Goal: Task Accomplishment & Management: Use online tool/utility

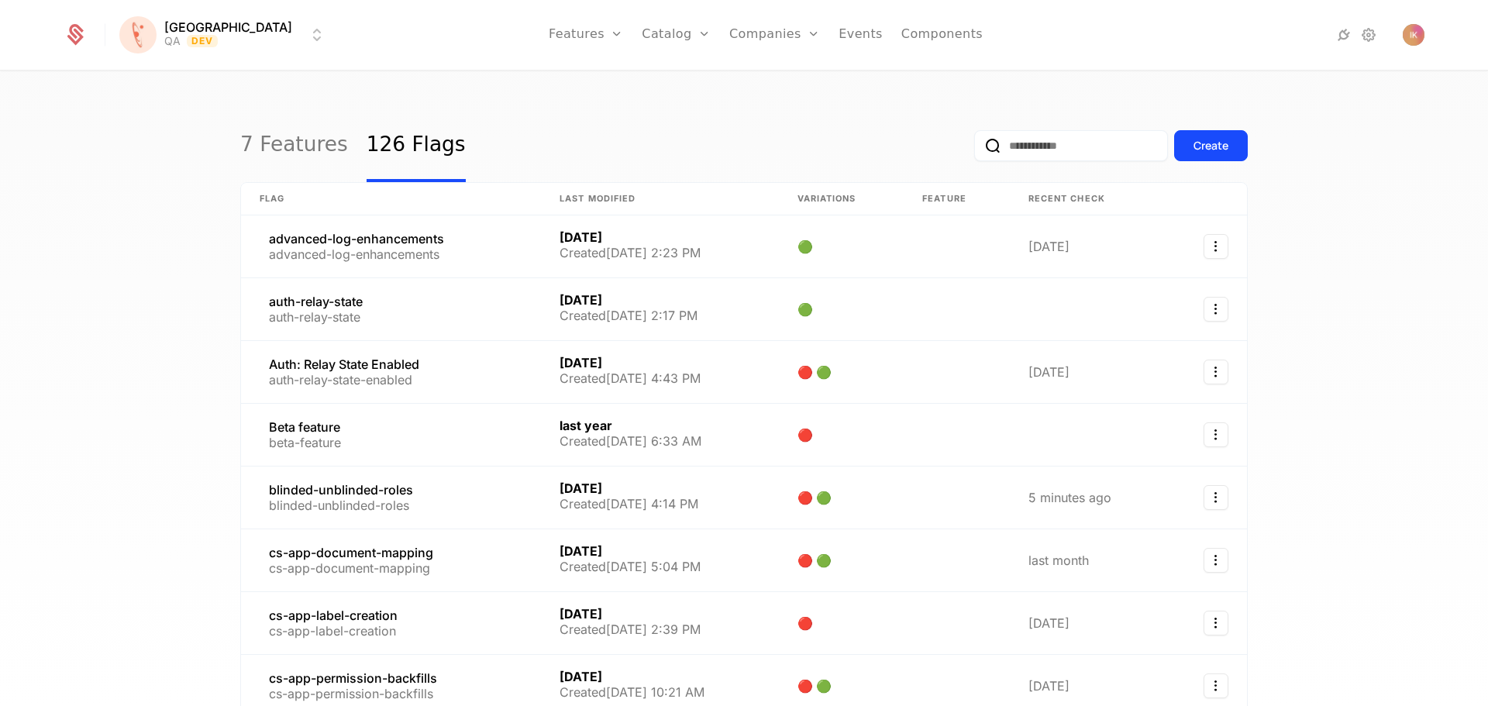
click at [1021, 142] on input "email" at bounding box center [1071, 145] width 194 height 31
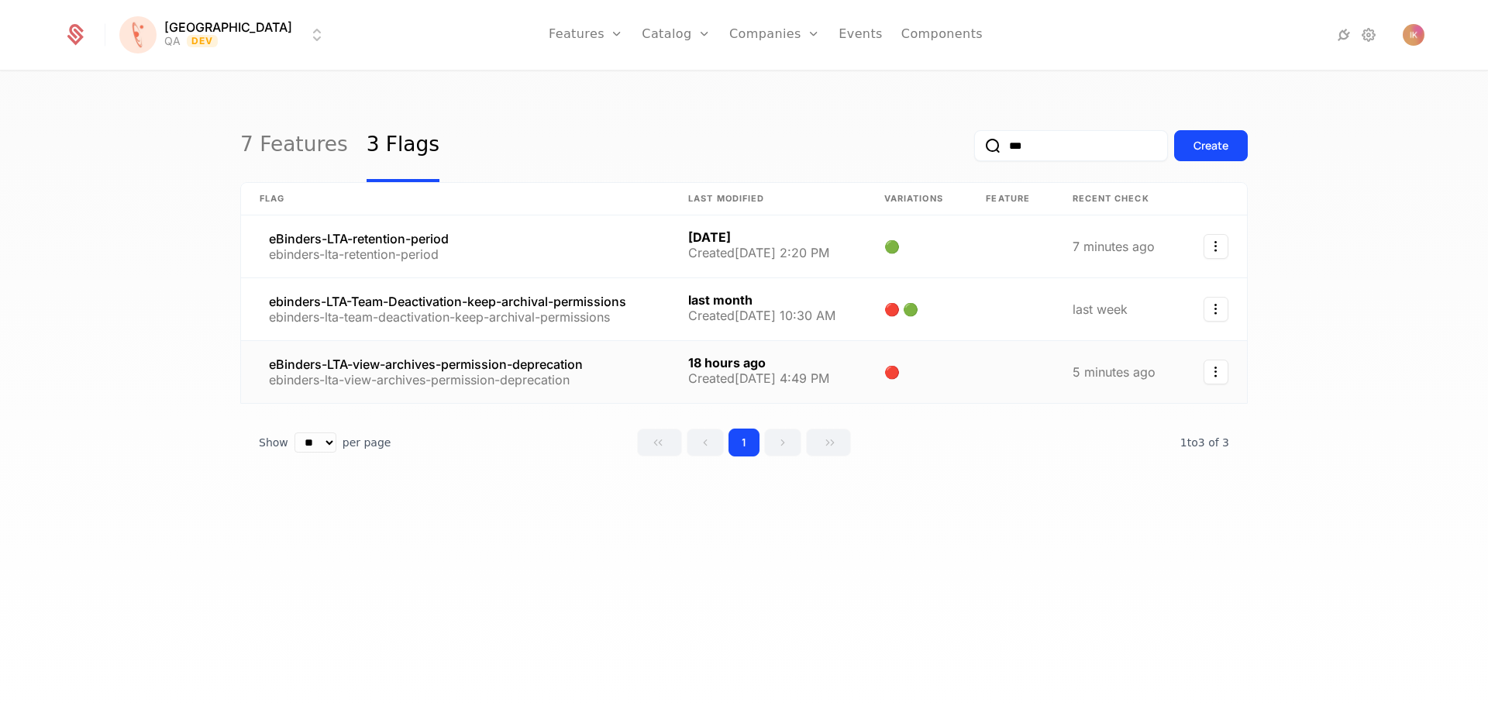
type input "***"
click at [542, 371] on link at bounding box center [455, 372] width 429 height 62
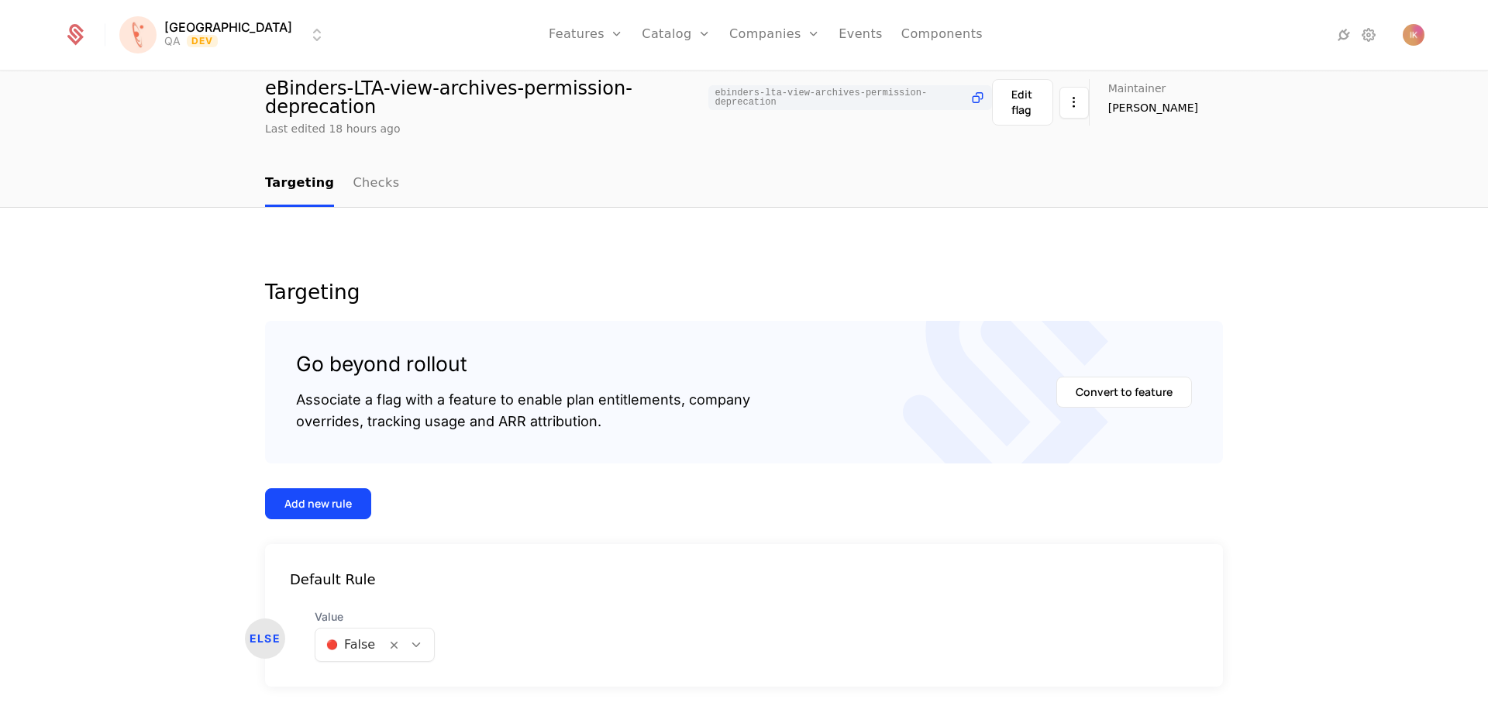
scroll to position [109, 0]
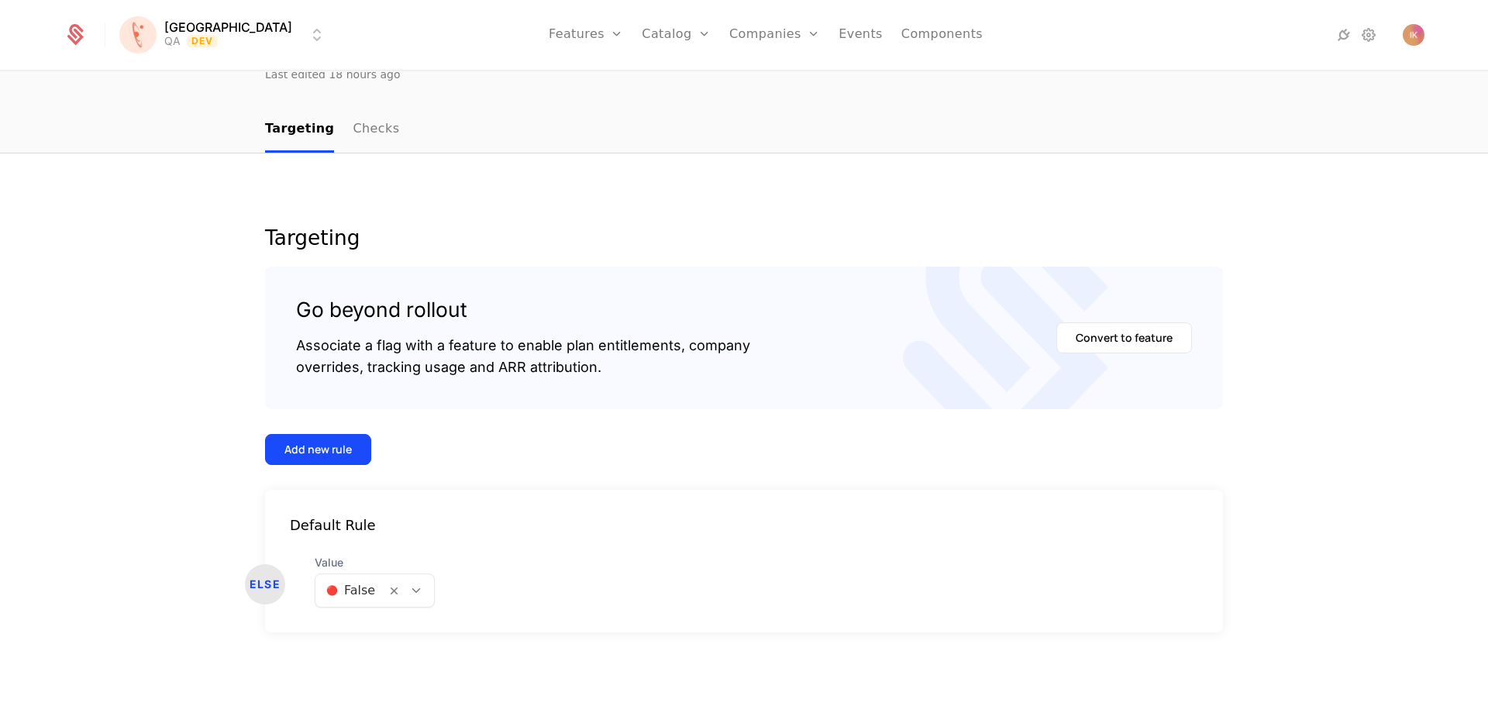
click at [411, 587] on icon at bounding box center [416, 591] width 14 height 14
click at [369, 632] on div "🟢 True" at bounding box center [368, 630] width 98 height 15
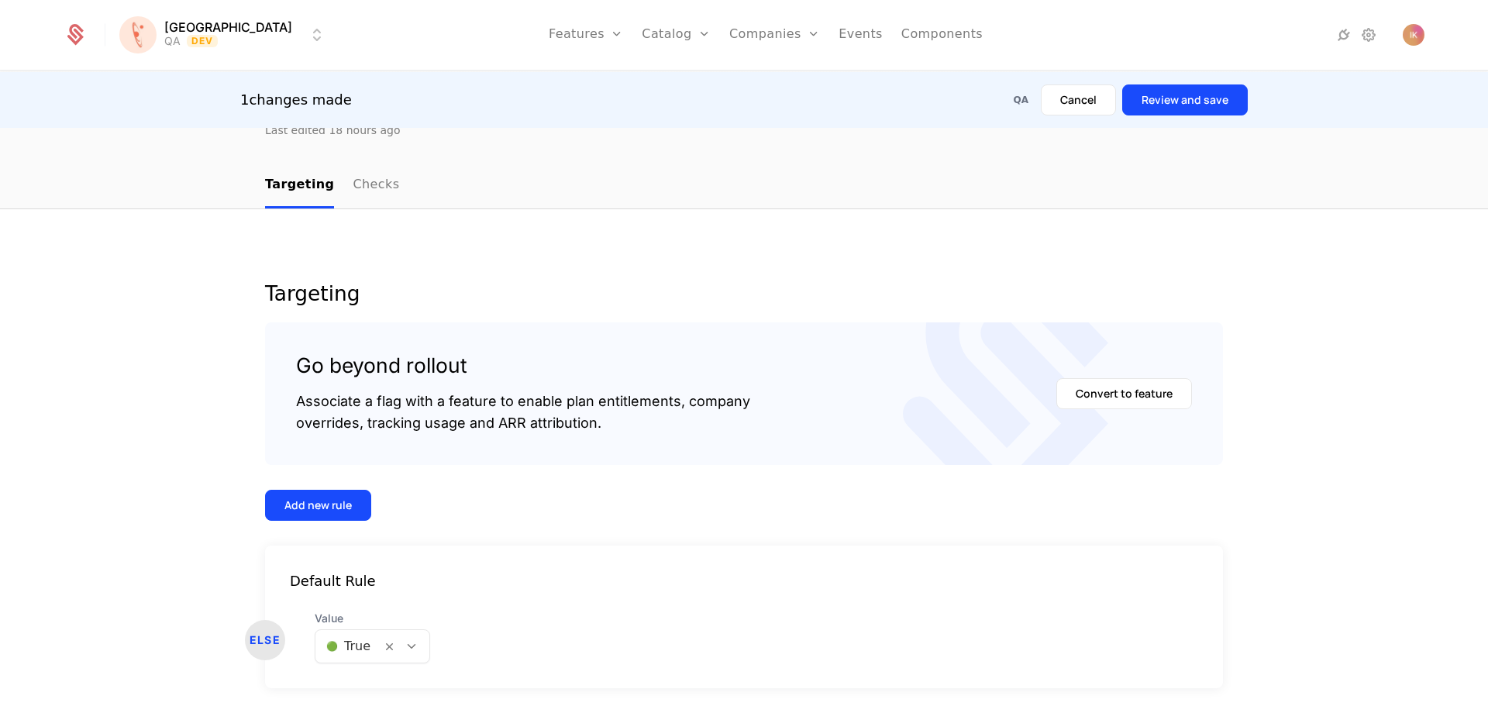
click at [1207, 98] on button "Review and save" at bounding box center [1185, 99] width 126 height 31
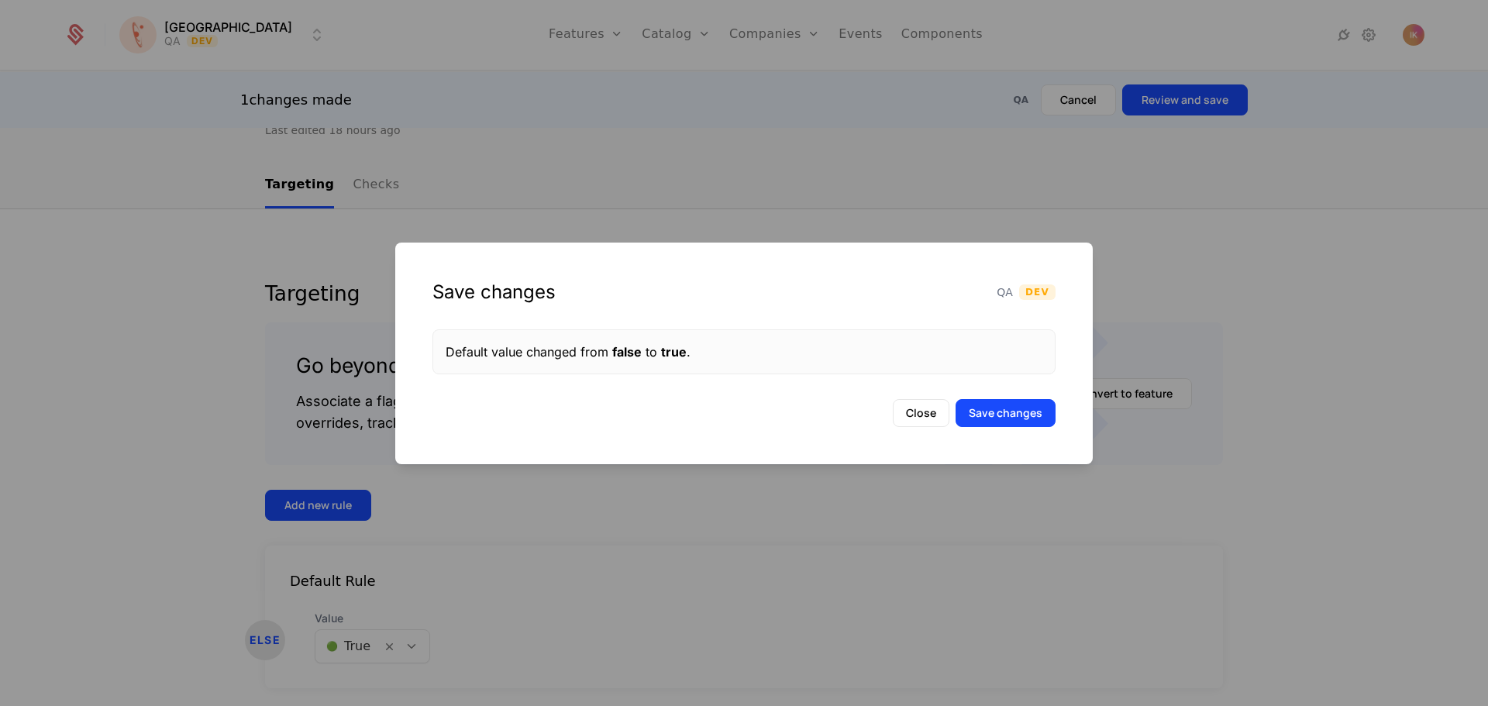
click at [1018, 413] on button "Save changes" at bounding box center [1006, 413] width 100 height 28
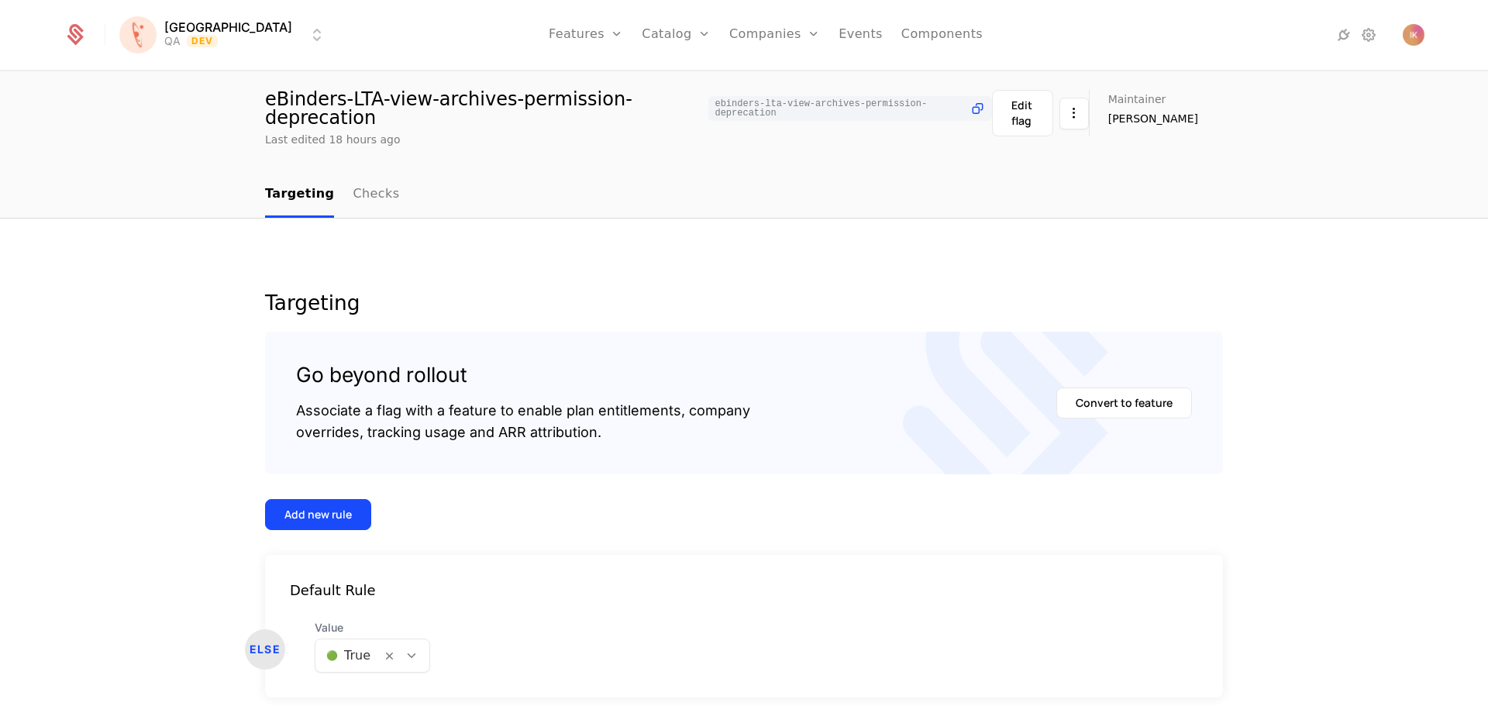
scroll to position [0, 0]
